Goal: Task Accomplishment & Management: Use online tool/utility

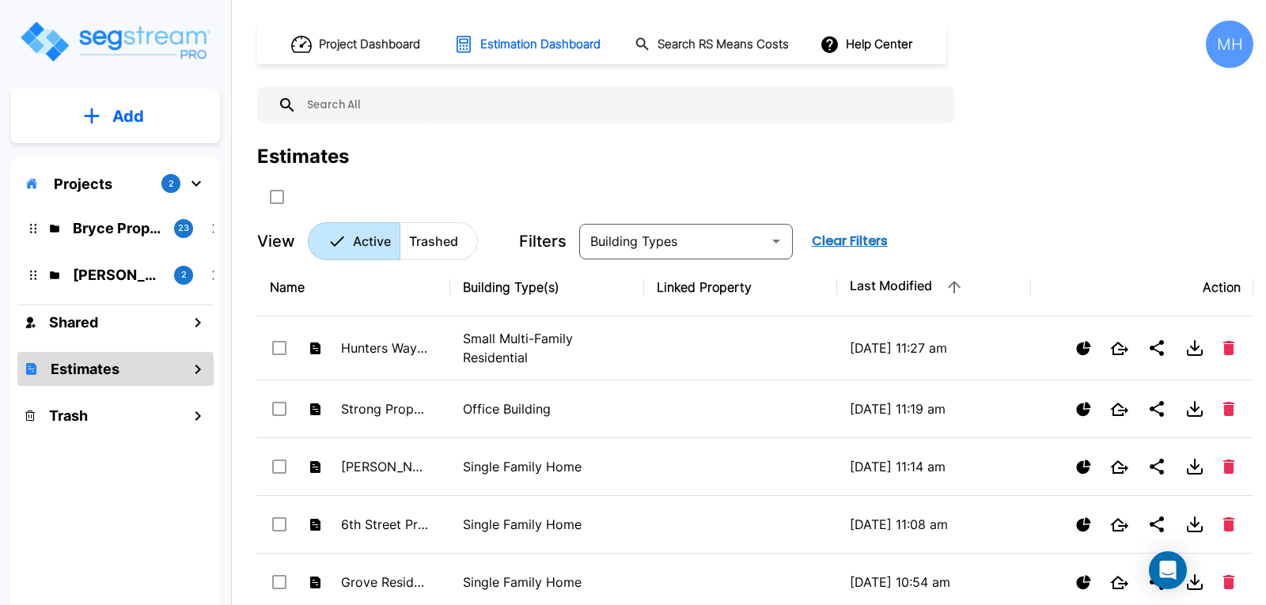
click at [137, 108] on p "Add" at bounding box center [128, 116] width 32 height 24
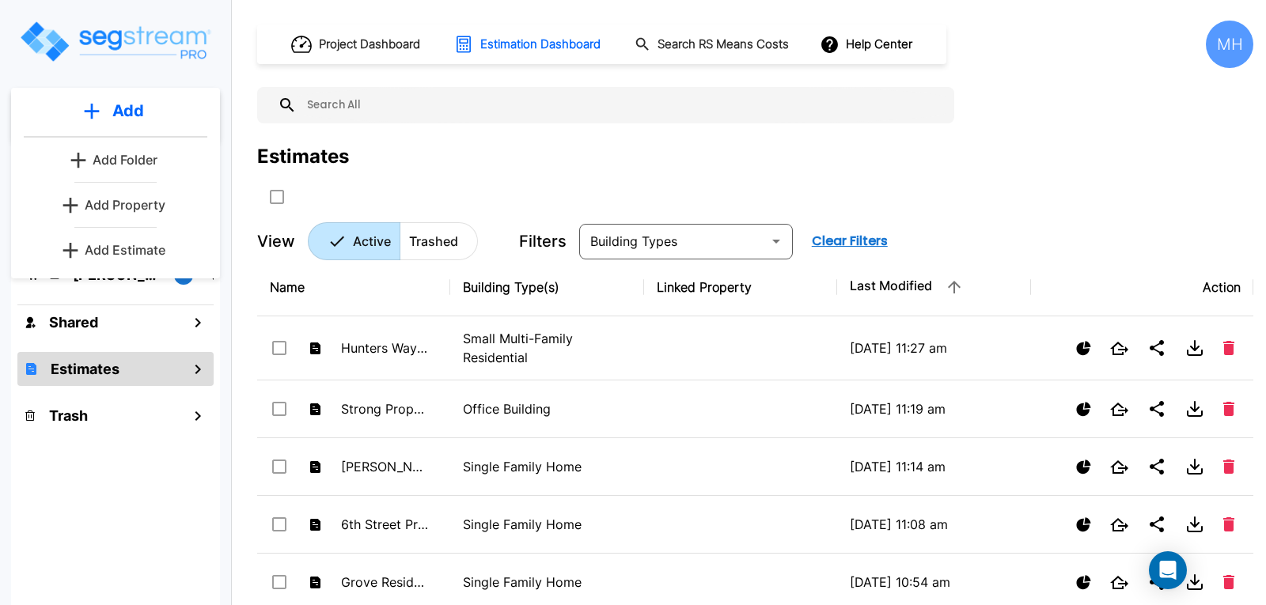
click at [114, 246] on p "Add Estimate" at bounding box center [125, 249] width 81 height 19
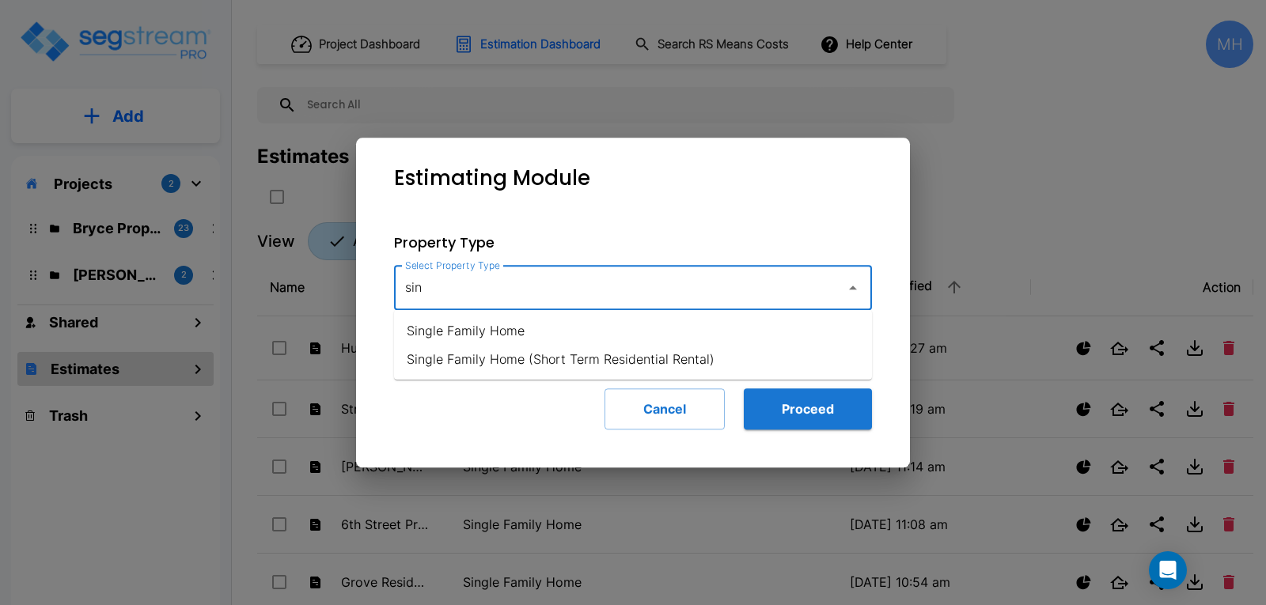
click at [490, 327] on li "Single Family Home" at bounding box center [633, 330] width 478 height 28
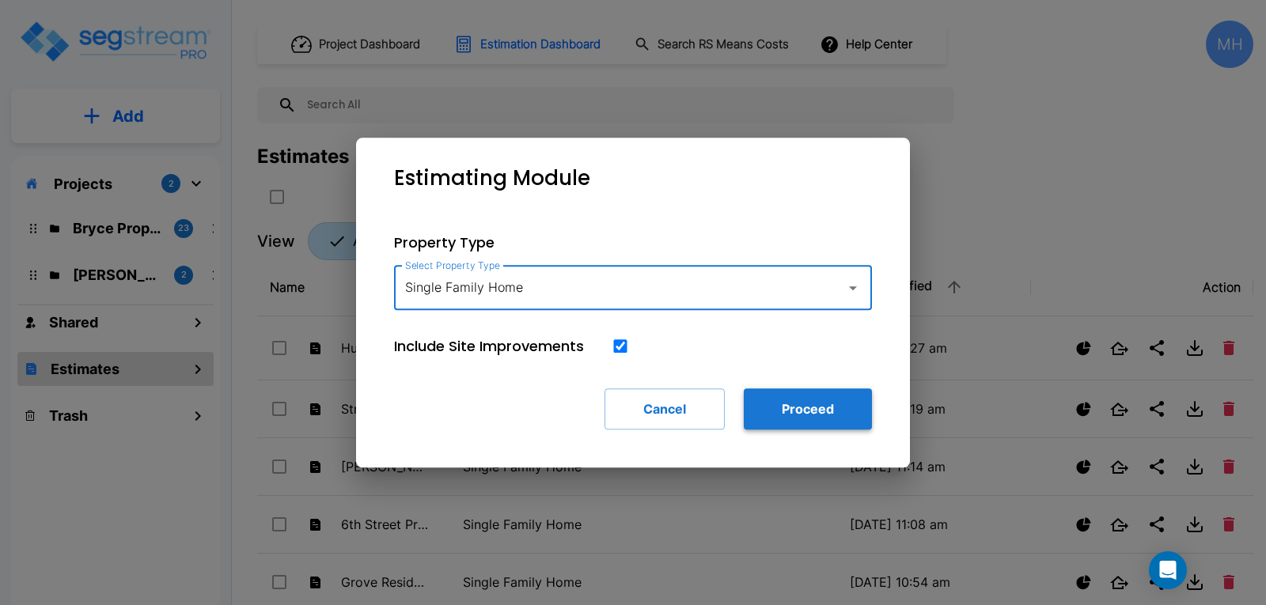
type input "Single Family Home"
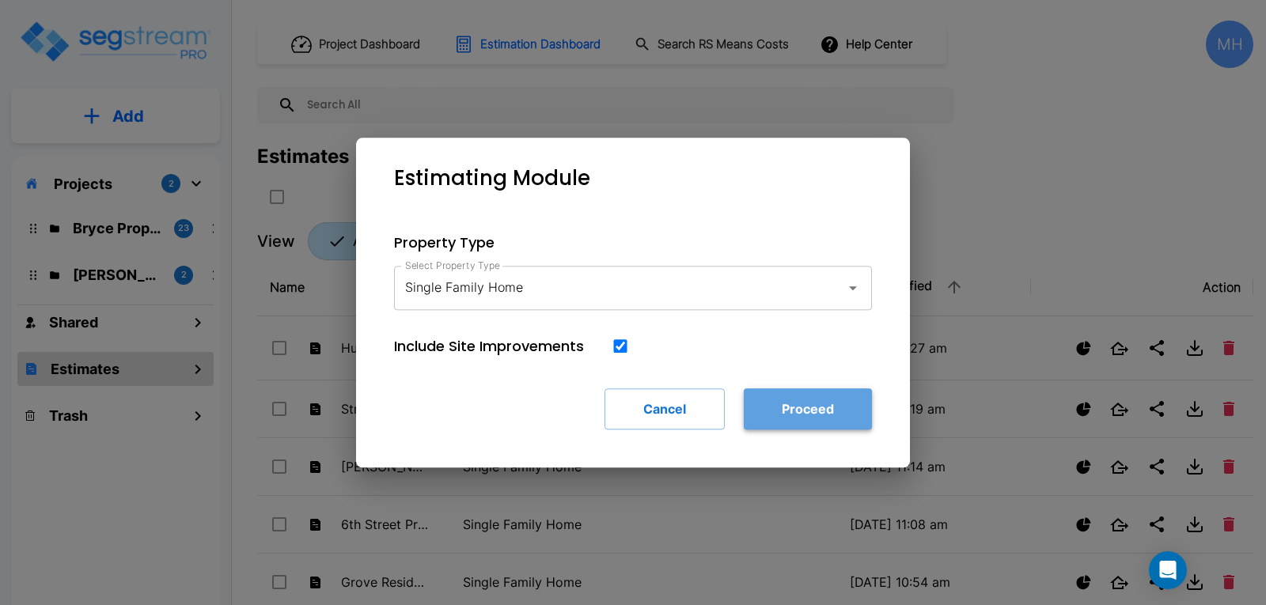
click at [804, 412] on button "Proceed" at bounding box center [808, 408] width 128 height 41
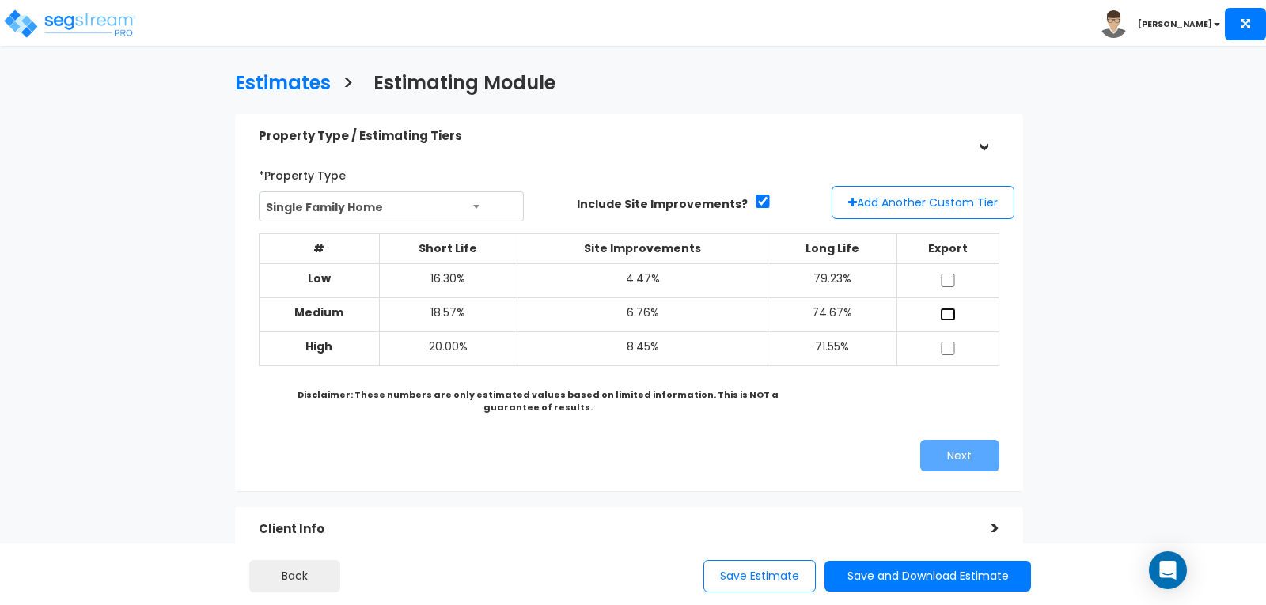
click at [944, 313] on input "checkbox" at bounding box center [948, 314] width 16 height 13
checkbox input "true"
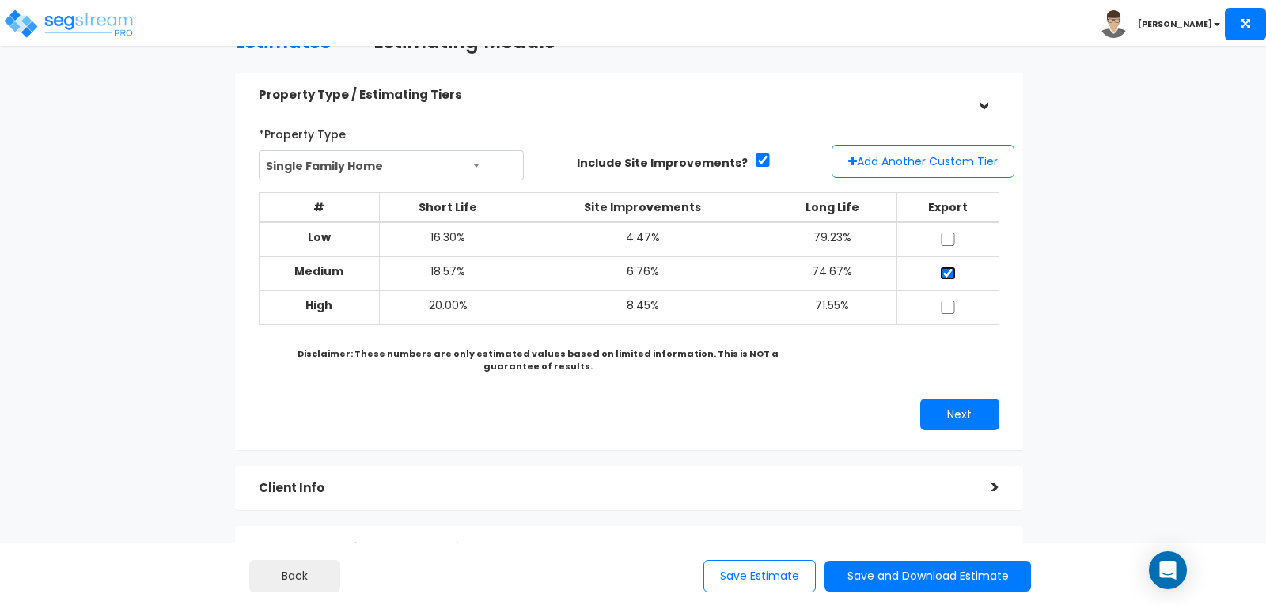
scroll to position [79, 0]
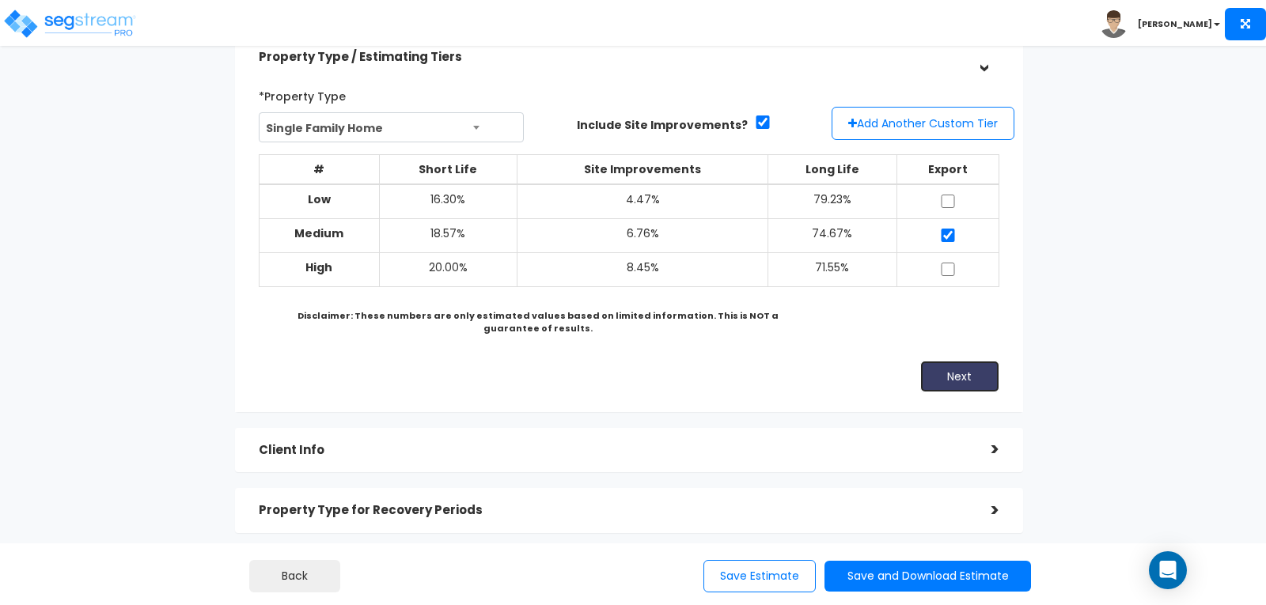
click at [942, 371] on button "Next" at bounding box center [959, 377] width 79 height 32
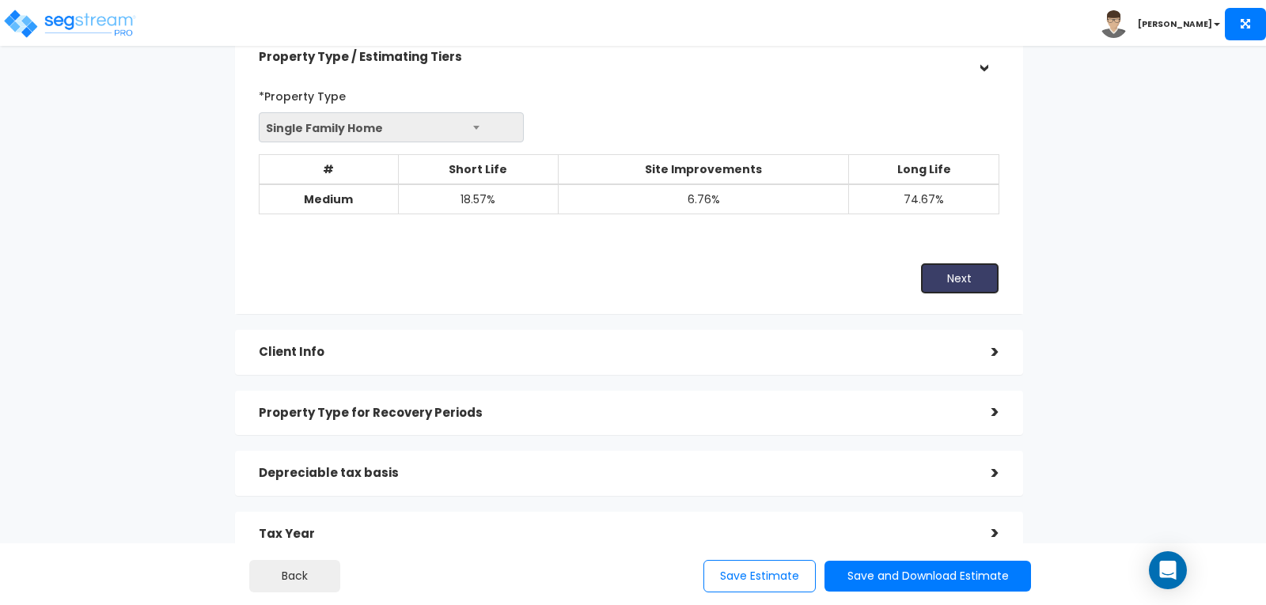
click at [952, 276] on button "Next" at bounding box center [959, 279] width 79 height 32
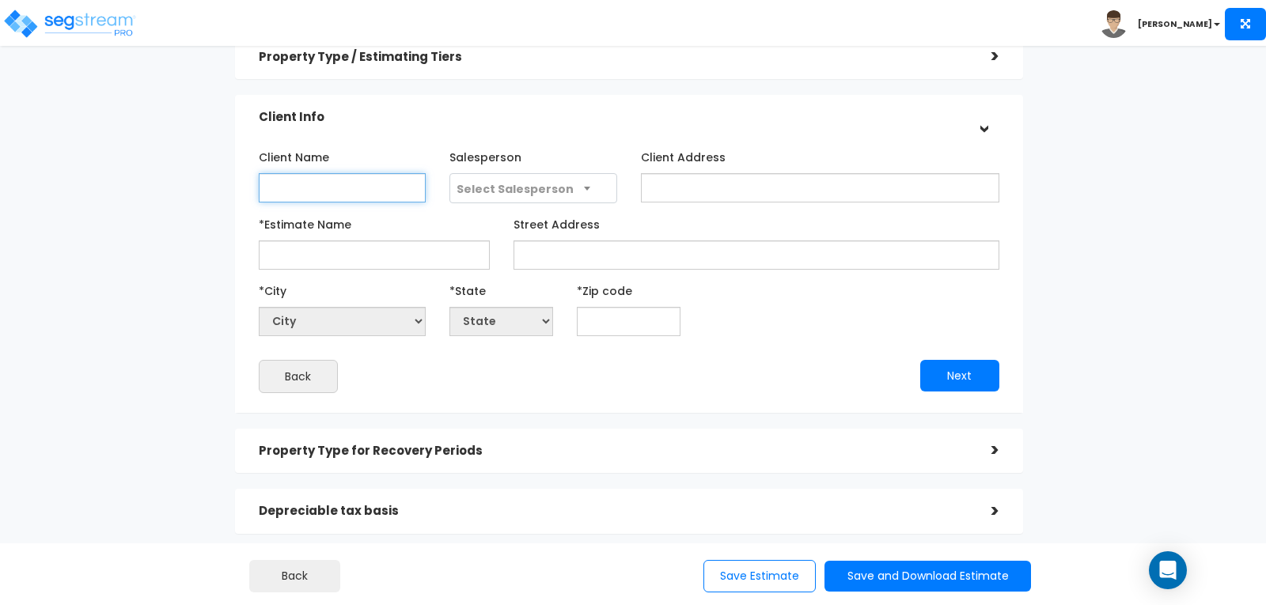
click at [303, 185] on input "Client Name" at bounding box center [342, 187] width 167 height 29
type input "[PERSON_NAME]"
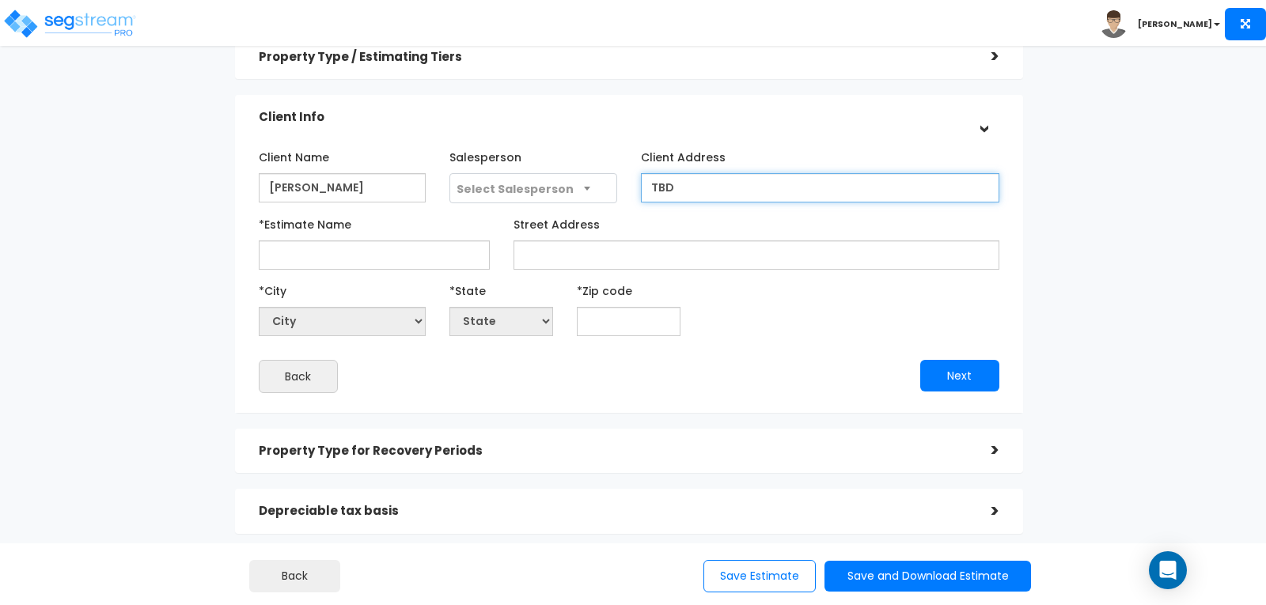
type input "TBD"
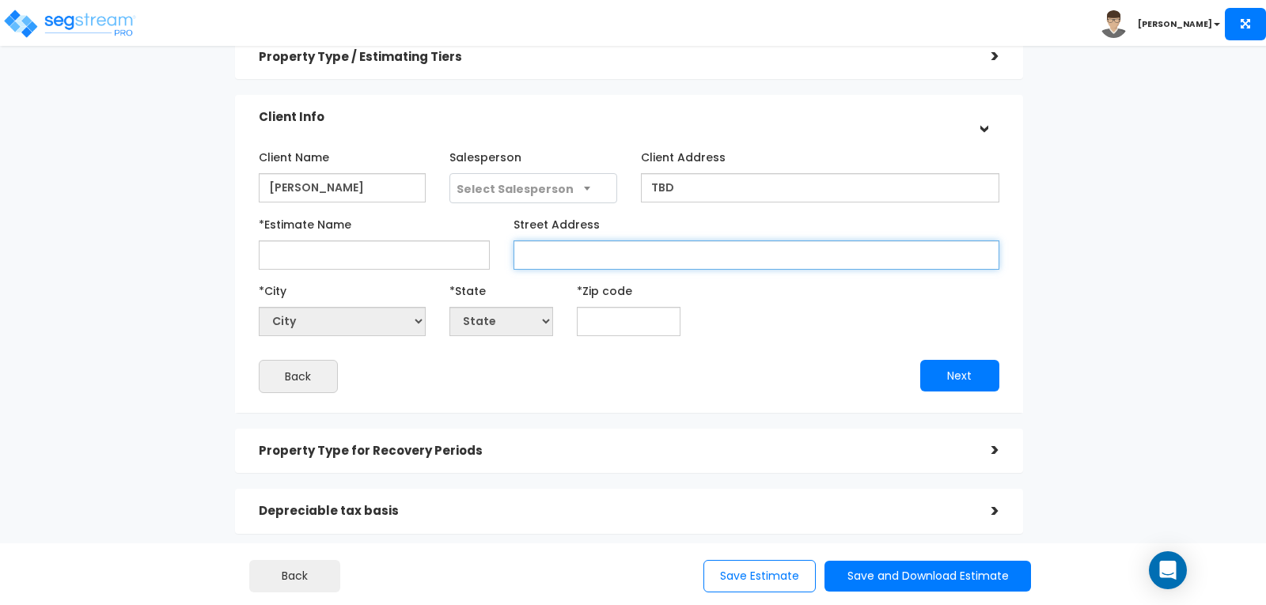
click at [297, 263] on input "*Estimate Name" at bounding box center [374, 254] width 231 height 29
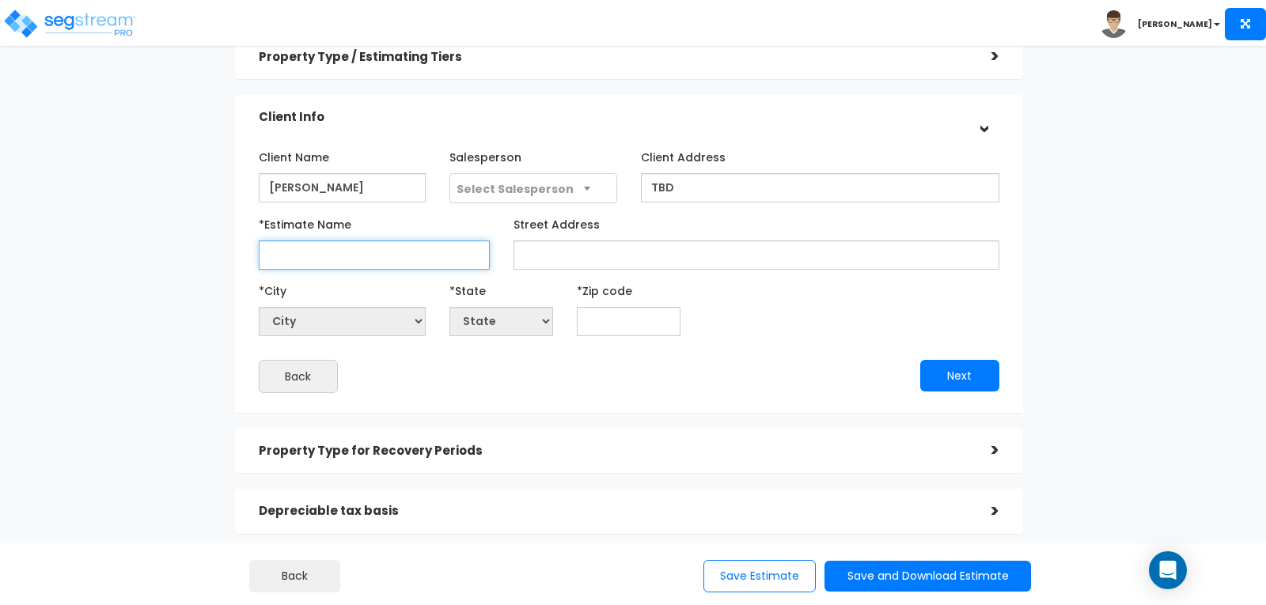
click at [323, 249] on input "*Estimate Name" at bounding box center [374, 254] width 231 height 29
type input "Chase Property"
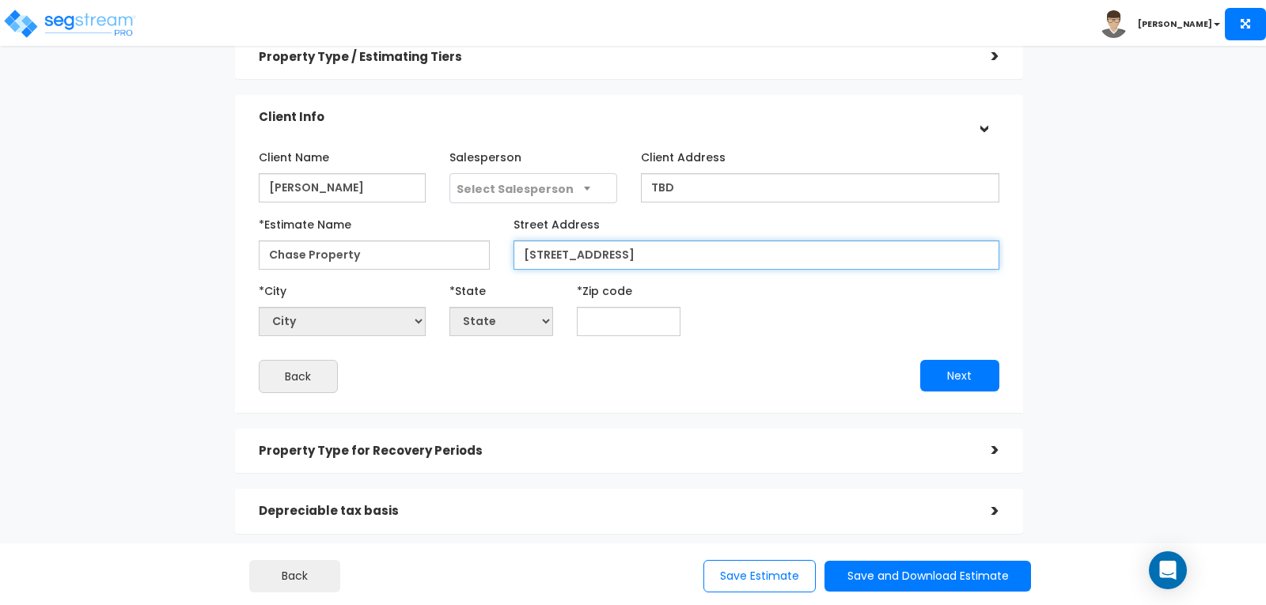
type input "[STREET_ADDRESS]"
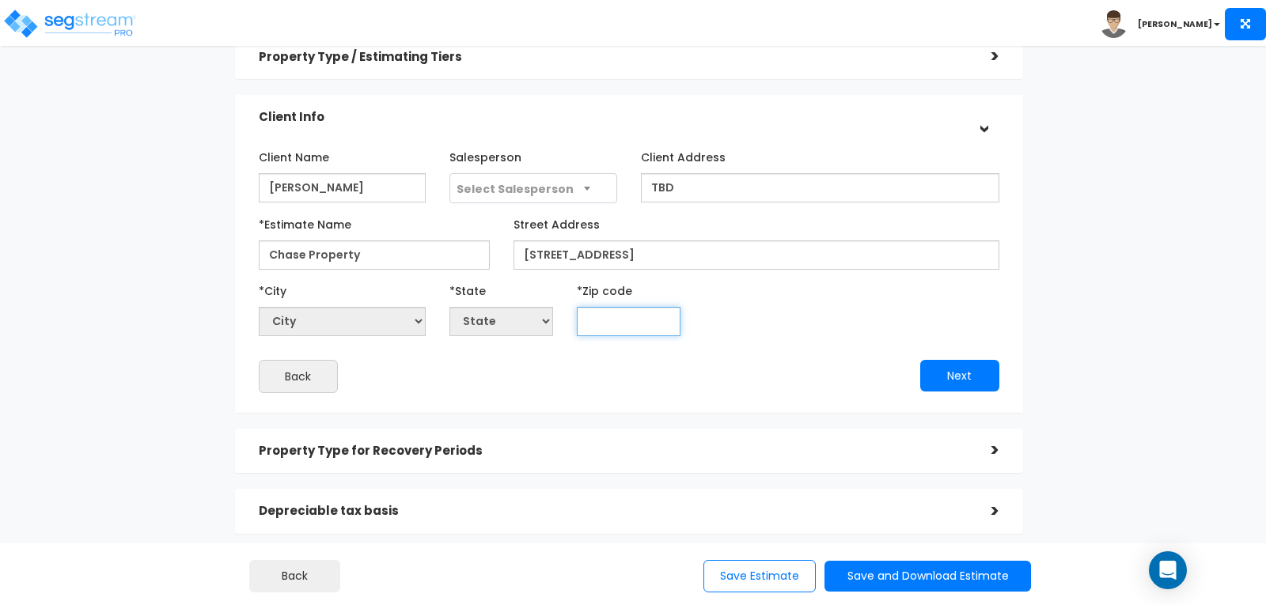
click at [604, 315] on input "text" at bounding box center [629, 321] width 104 height 29
type input "800"
select select "CO"
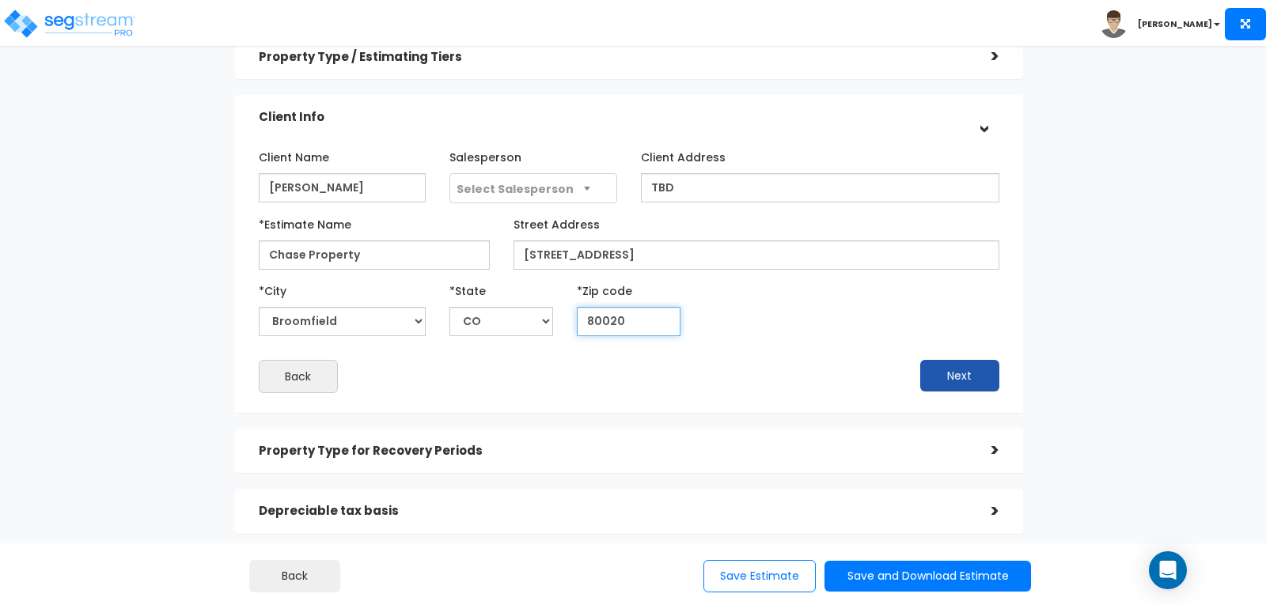
type input "80020"
click at [967, 374] on button "Next" at bounding box center [959, 376] width 79 height 32
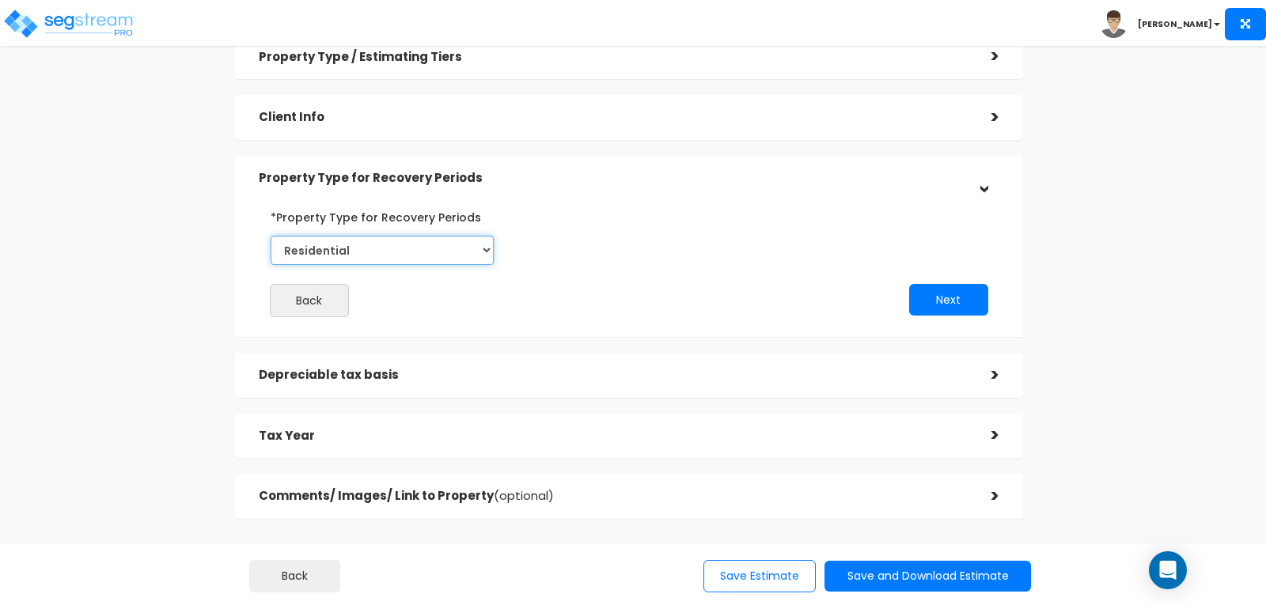
click at [487, 251] on select "Select Commercial Residential" at bounding box center [382, 250] width 223 height 29
click at [271, 236] on select "Select Commercial Residential" at bounding box center [382, 250] width 223 height 29
click at [916, 297] on button "Next" at bounding box center [948, 300] width 79 height 32
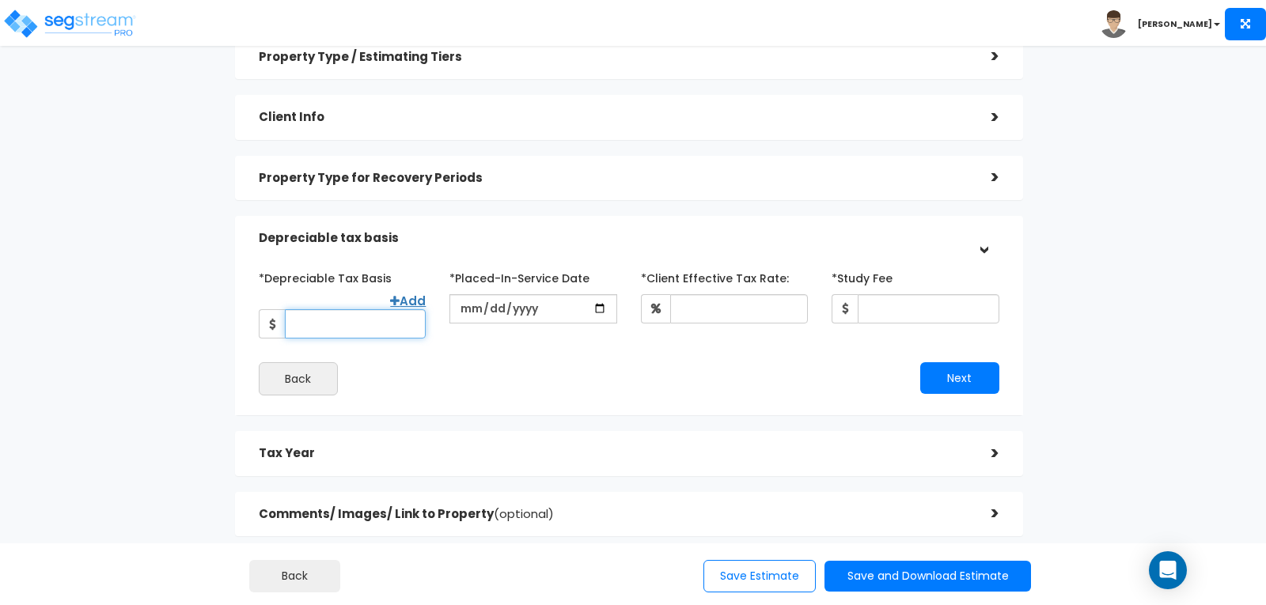
click at [358, 309] on input "*Depreciable Tax Basis" at bounding box center [355, 323] width 141 height 29
type input "550,000"
click at [467, 308] on input "date" at bounding box center [532, 308] width 167 height 29
type input "[DATE]"
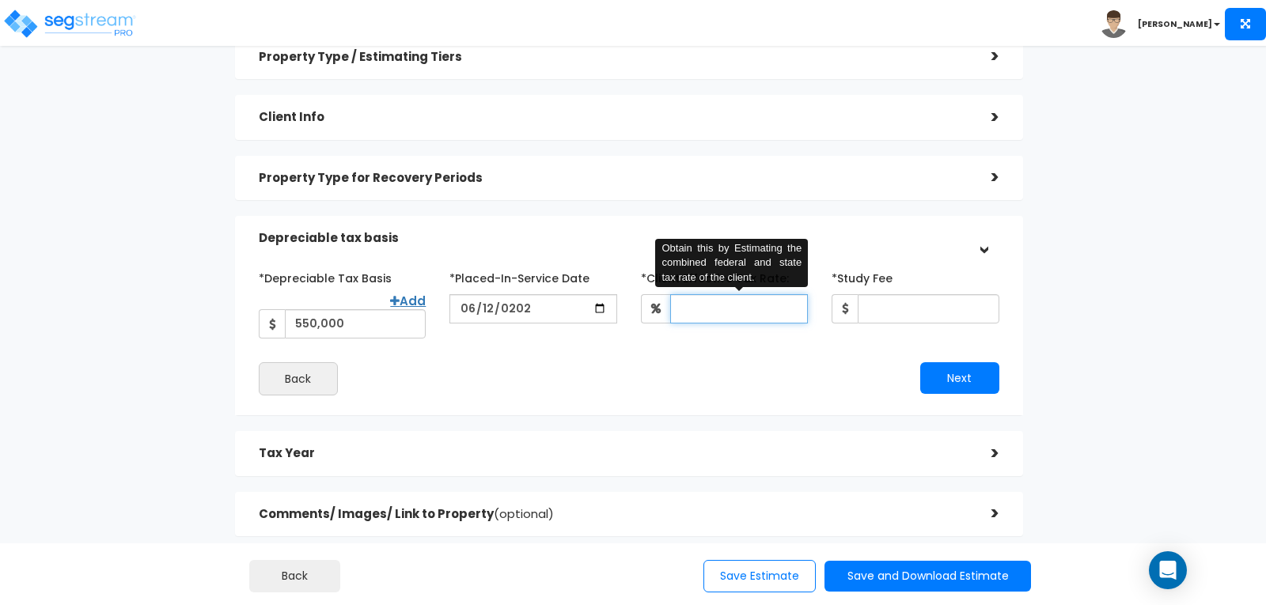
click at [746, 304] on input "*Client Effective Tax Rate:" at bounding box center [739, 308] width 138 height 29
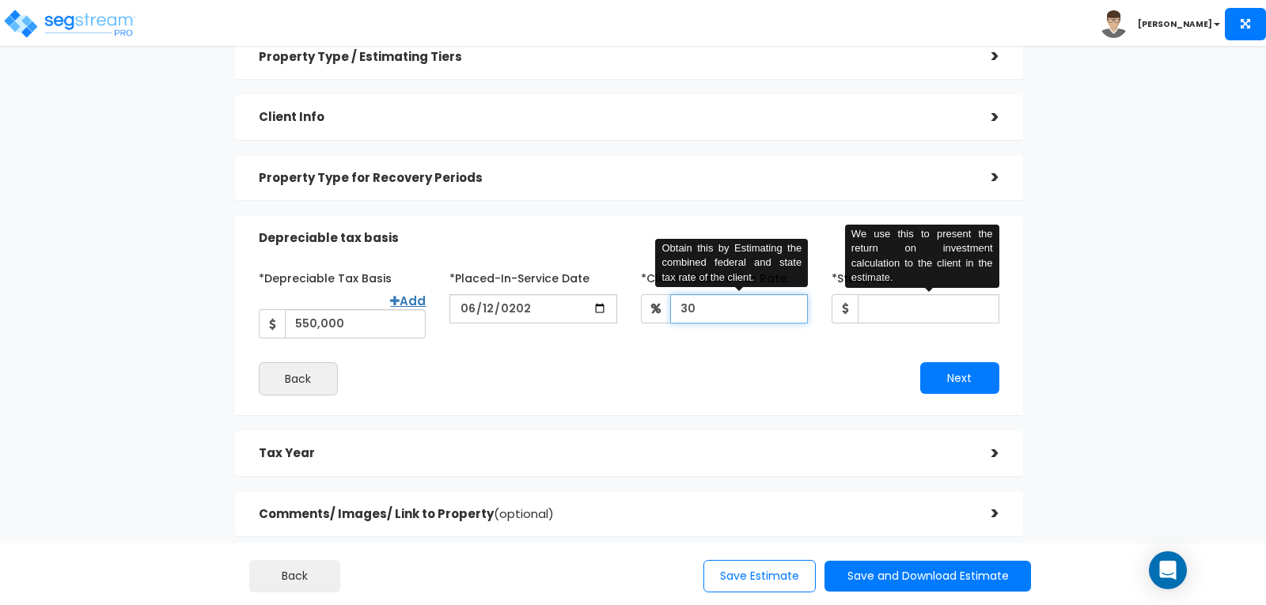
type input "30"
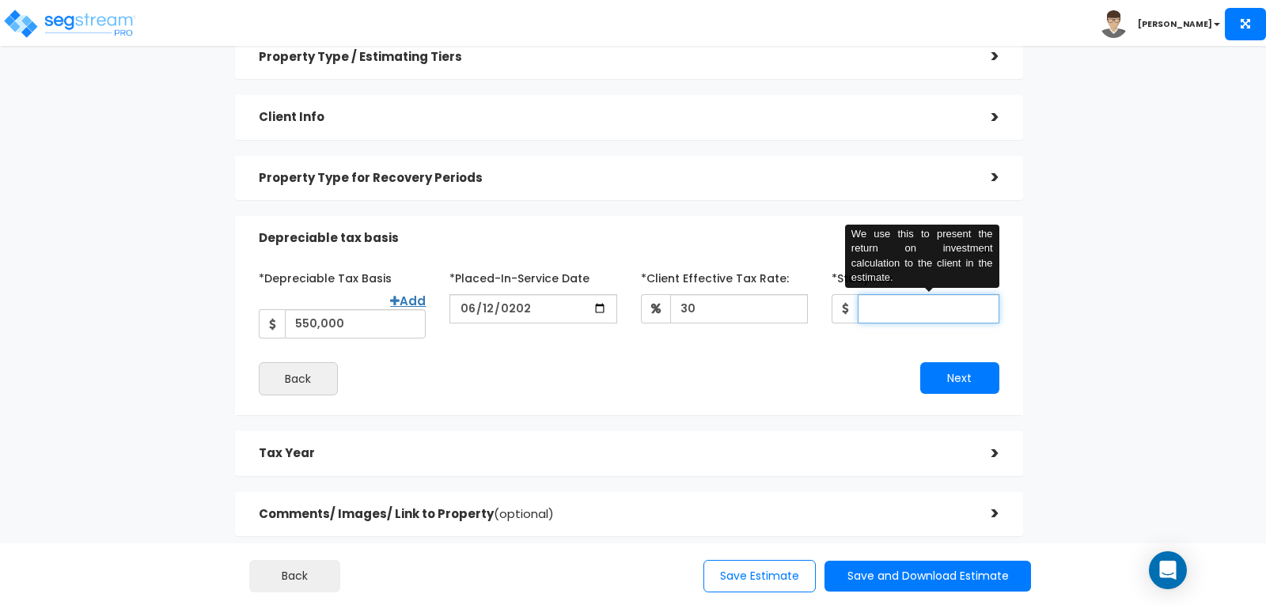
click at [895, 316] on input "*Study Fee" at bounding box center [927, 308] width 141 height 29
type input "3,300"
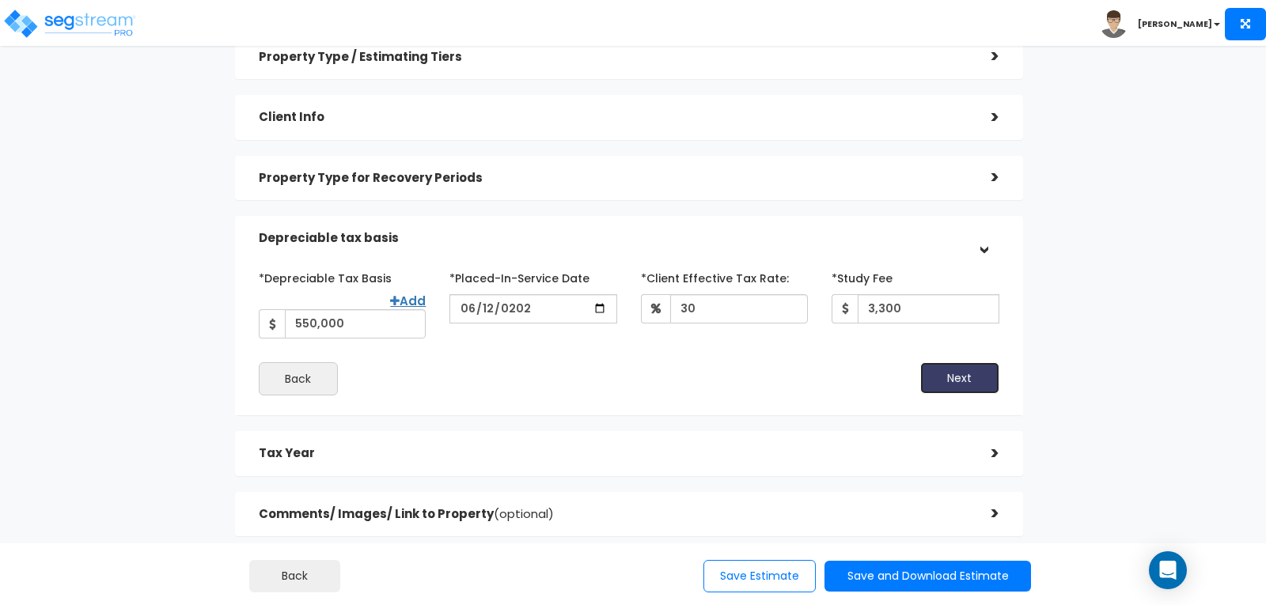
click at [965, 362] on button "Next" at bounding box center [959, 378] width 79 height 32
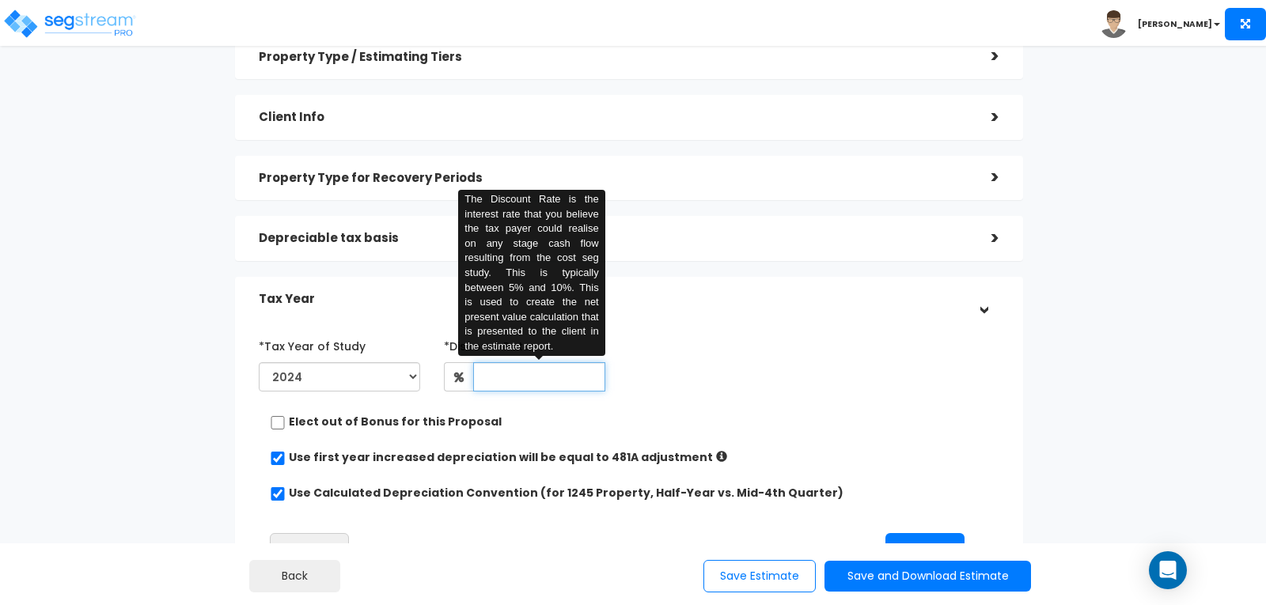
click at [539, 374] on input "text" at bounding box center [539, 376] width 132 height 29
type input "8"
click at [739, 388] on div "*Tax Year of Study 2024 2025 2026 Prior Accumulated Depreciation" at bounding box center [617, 365] width 740 height 65
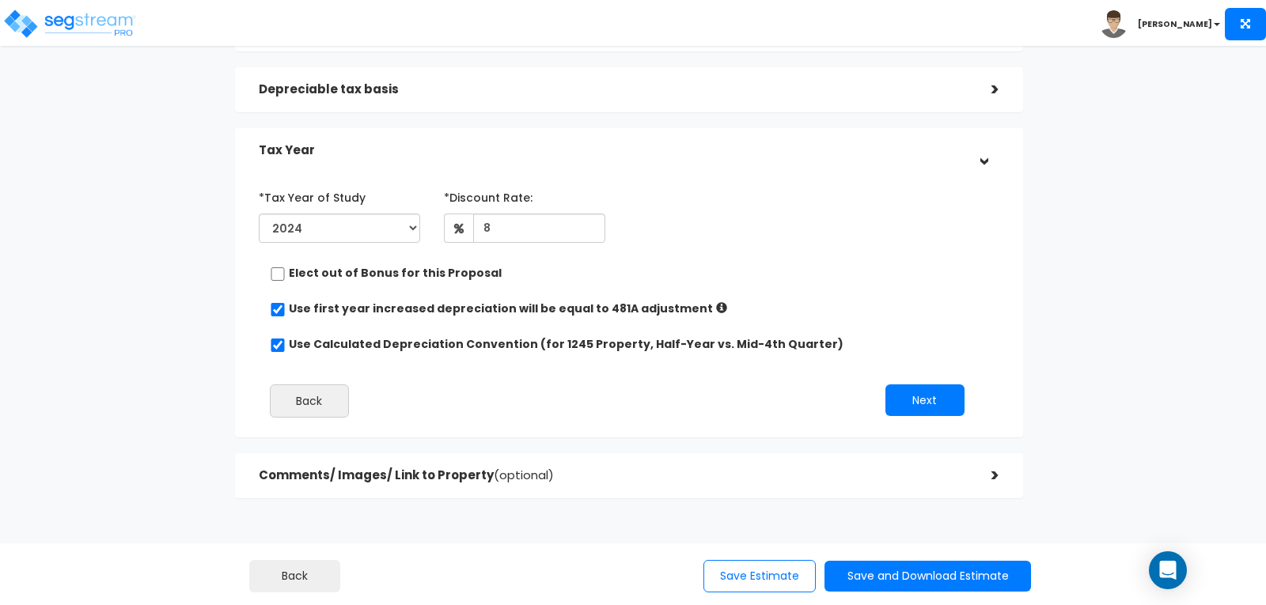
scroll to position [237, 0]
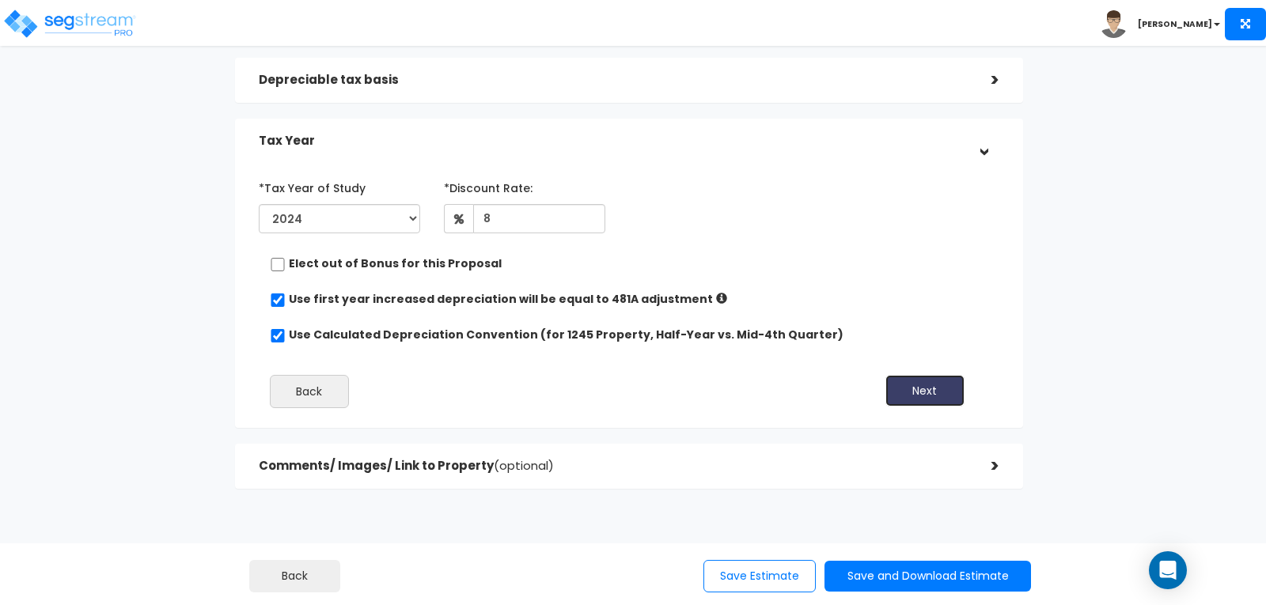
click at [899, 393] on button "Next" at bounding box center [924, 391] width 79 height 32
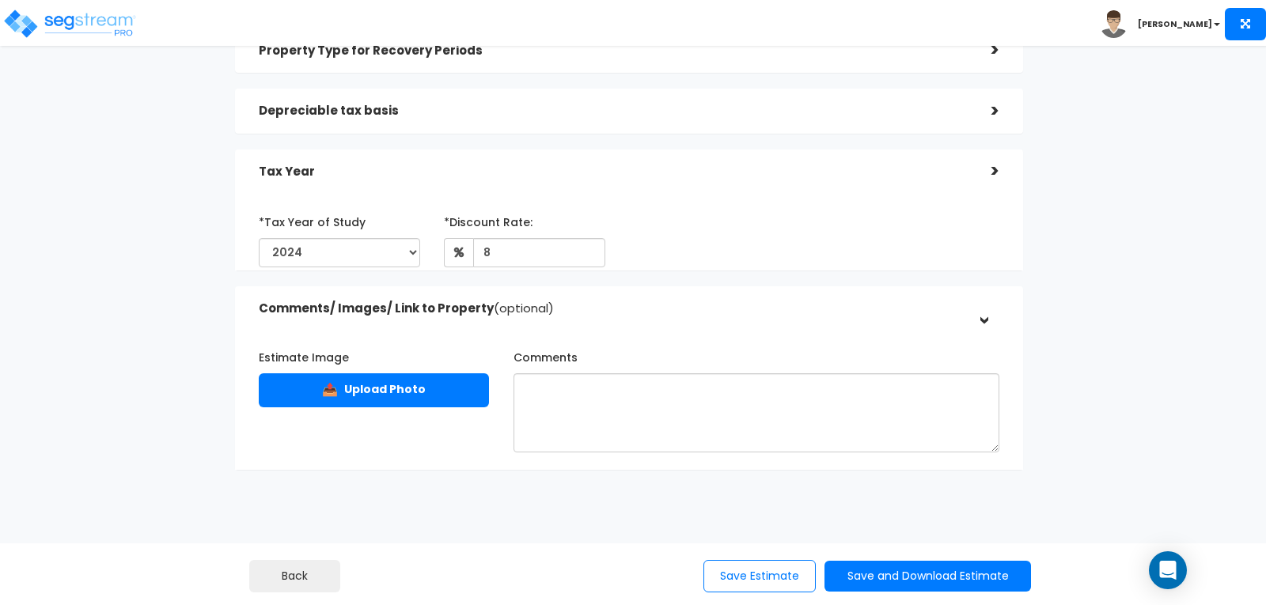
scroll to position [184, 0]
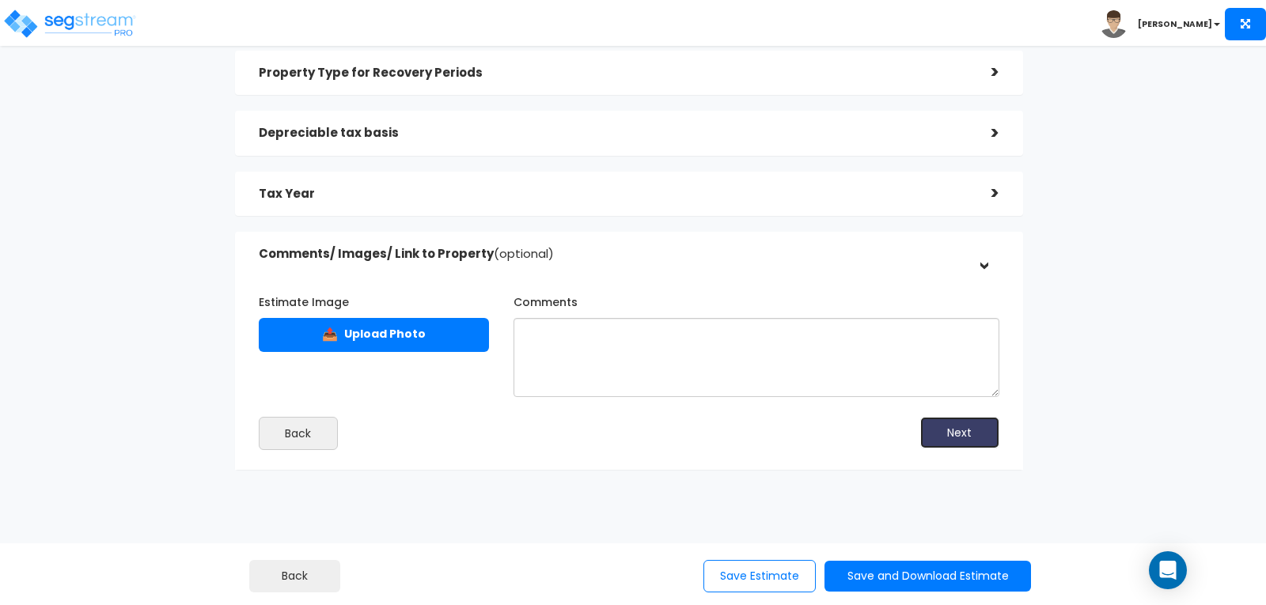
click at [963, 433] on button "Next" at bounding box center [959, 433] width 79 height 32
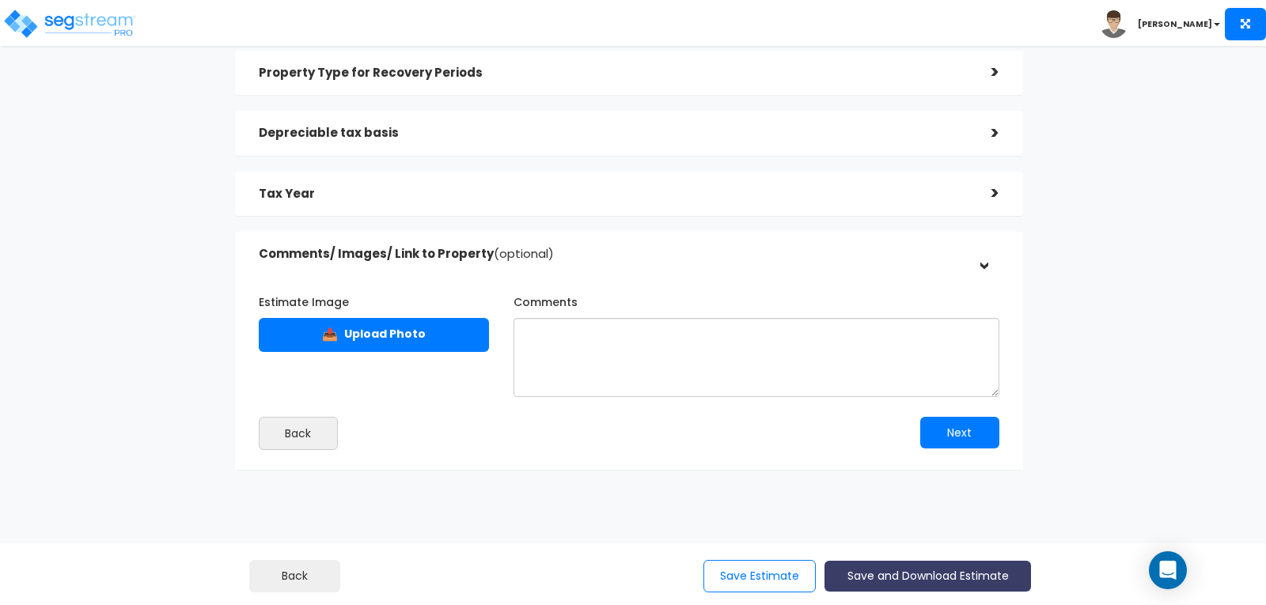
click at [889, 573] on button "Save and Download Estimate" at bounding box center [927, 576] width 206 height 31
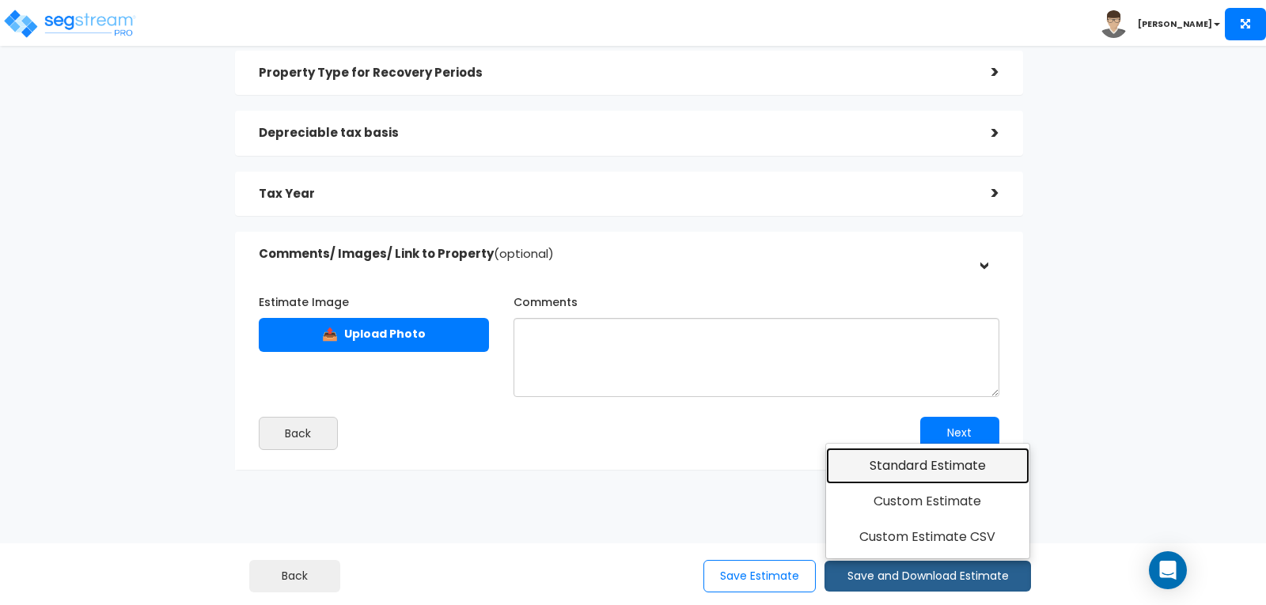
click at [900, 462] on link "Standard Estimate" at bounding box center [927, 466] width 203 height 36
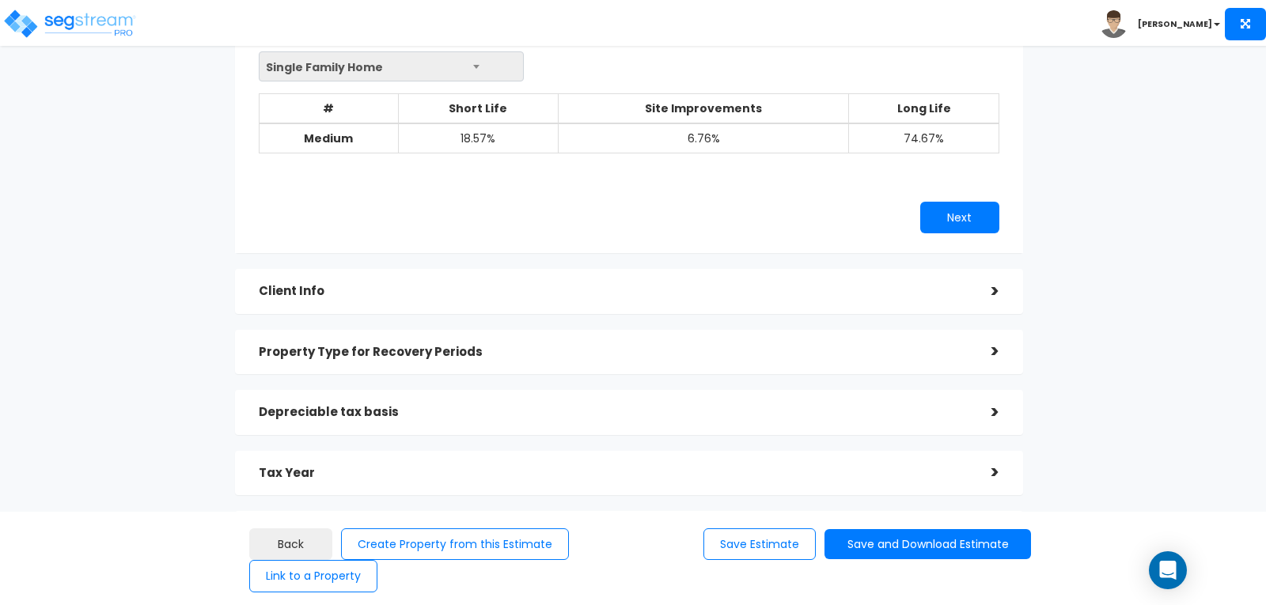
scroll to position [158, 0]
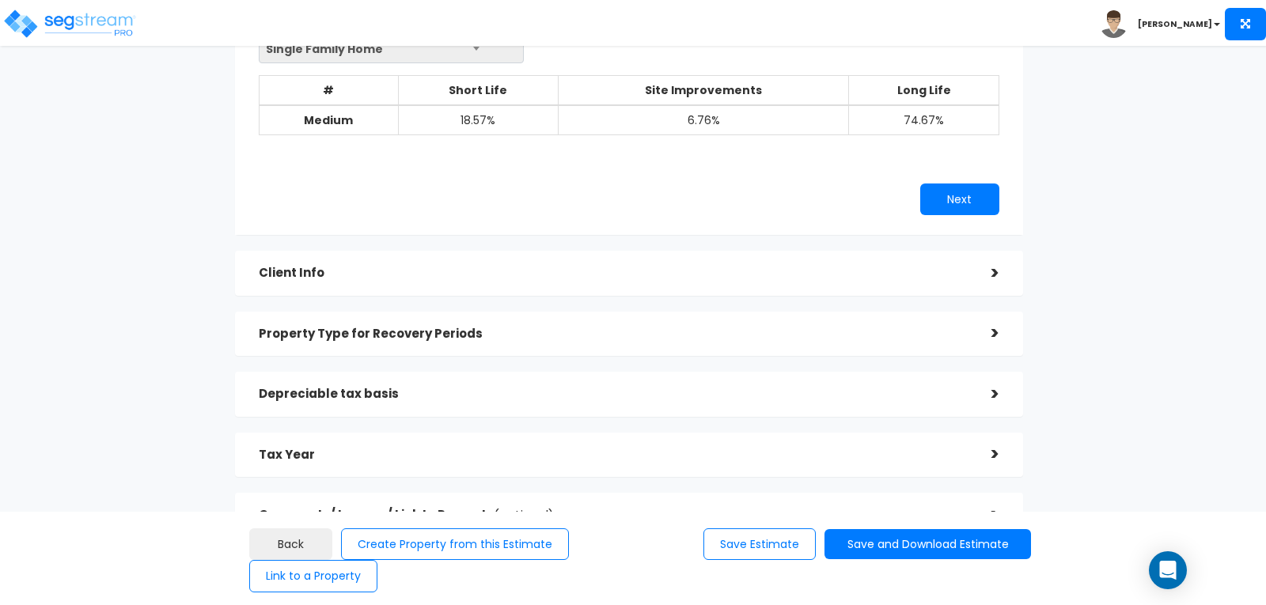
click at [994, 329] on div ">" at bounding box center [983, 333] width 32 height 25
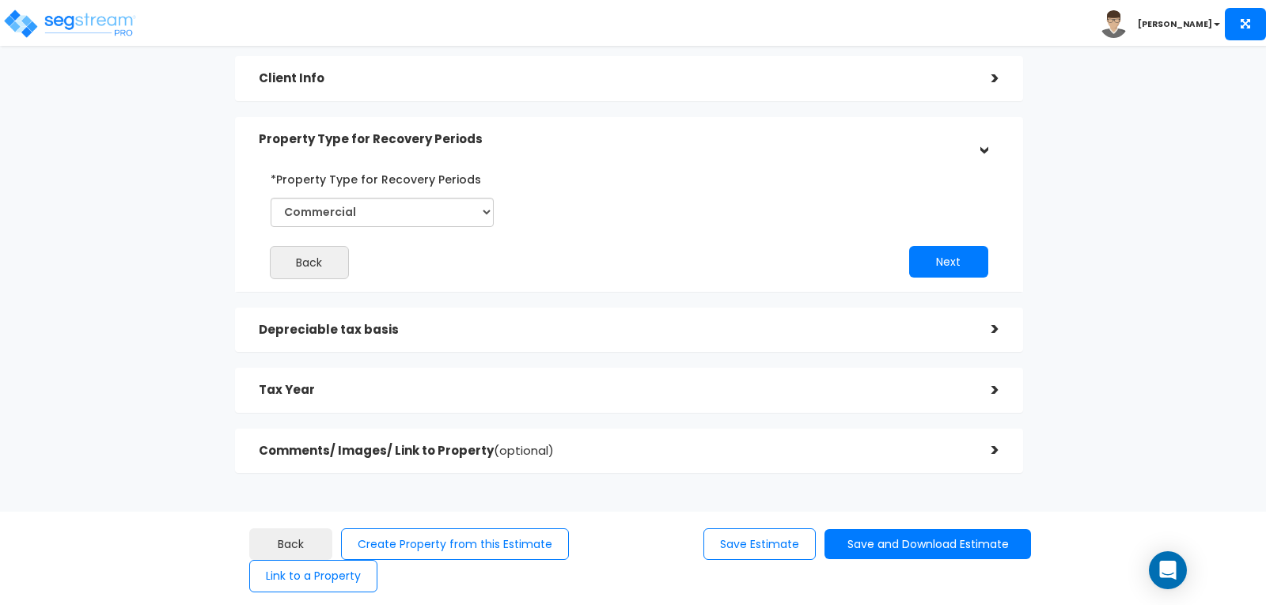
scroll to position [128, 0]
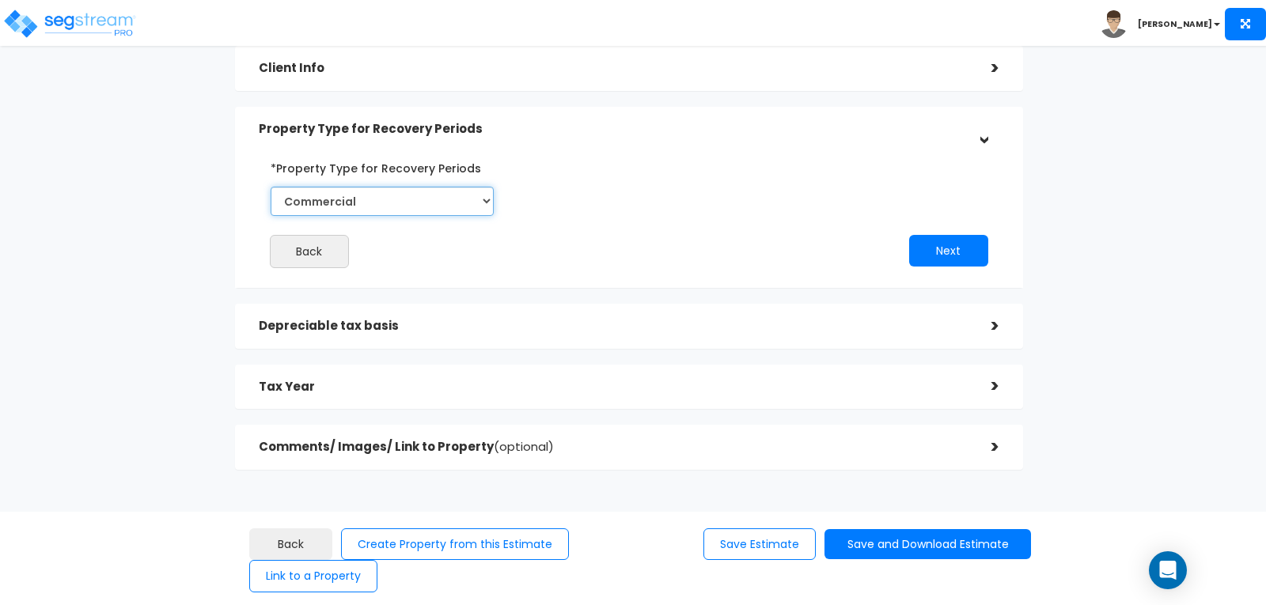
click at [486, 199] on select "Select Commercial Residential" at bounding box center [382, 201] width 223 height 29
select select "Residential"
click at [271, 187] on select "Select Commercial Residential" at bounding box center [382, 201] width 223 height 29
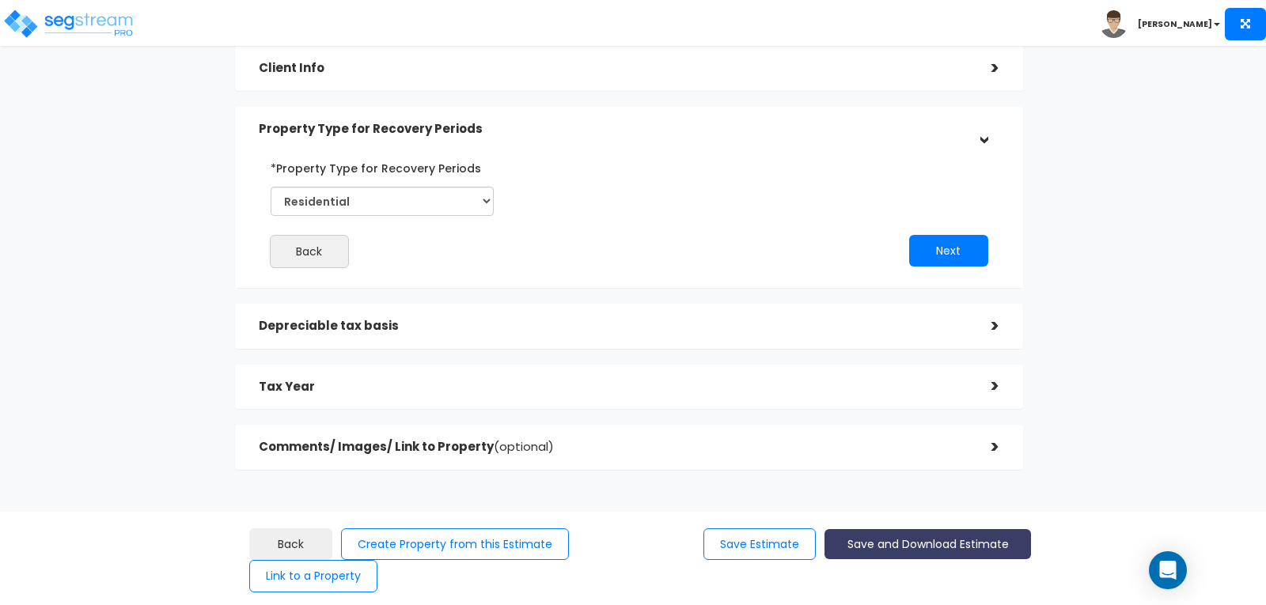
click at [913, 536] on button "Save and Download Estimate" at bounding box center [927, 544] width 206 height 31
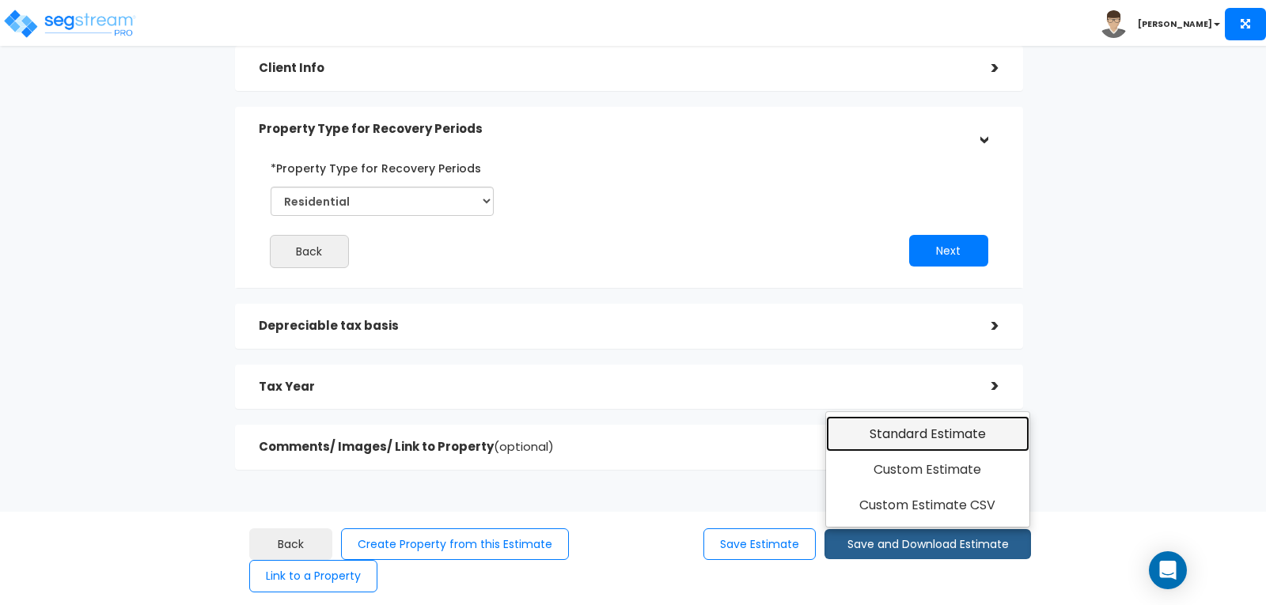
click at [912, 430] on link "Standard Estimate" at bounding box center [927, 434] width 203 height 36
